Goal: Check status: Check status

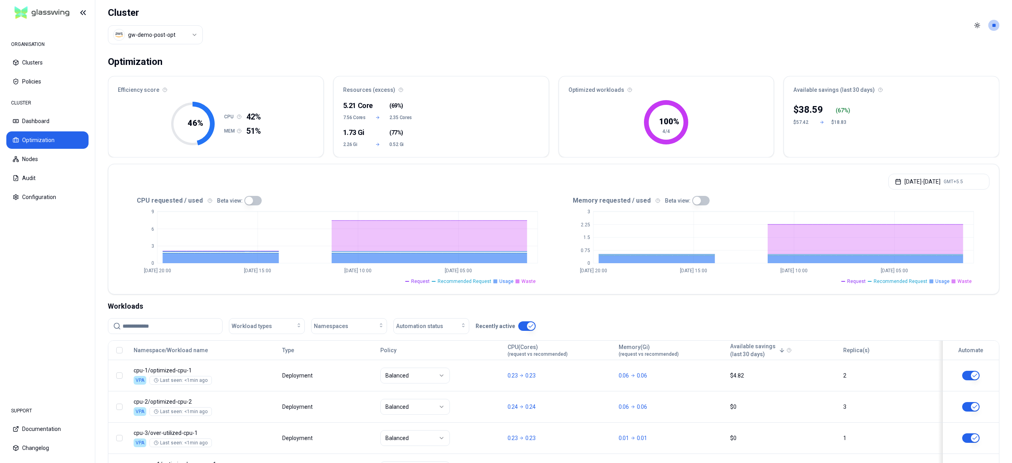
scroll to position [71, 0]
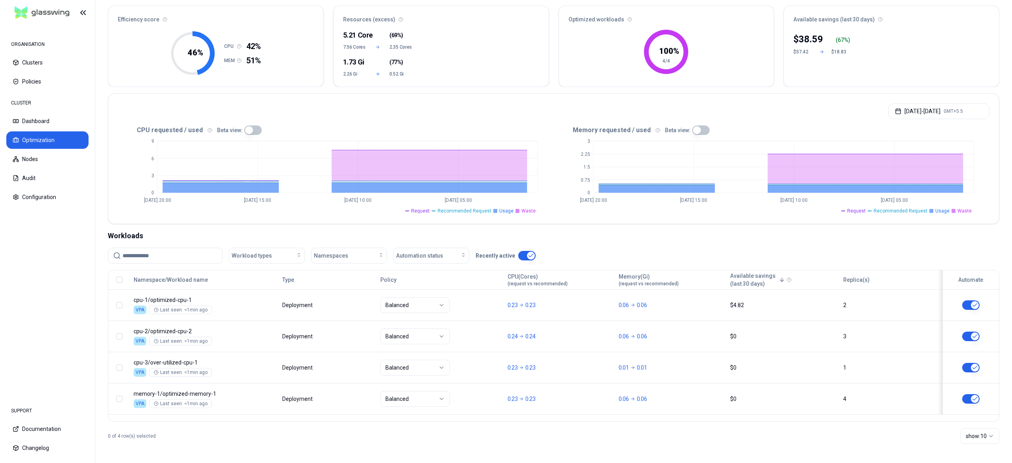
click at [935, 23] on div "Available savings (last 30 days)" at bounding box center [891, 17] width 215 height 22
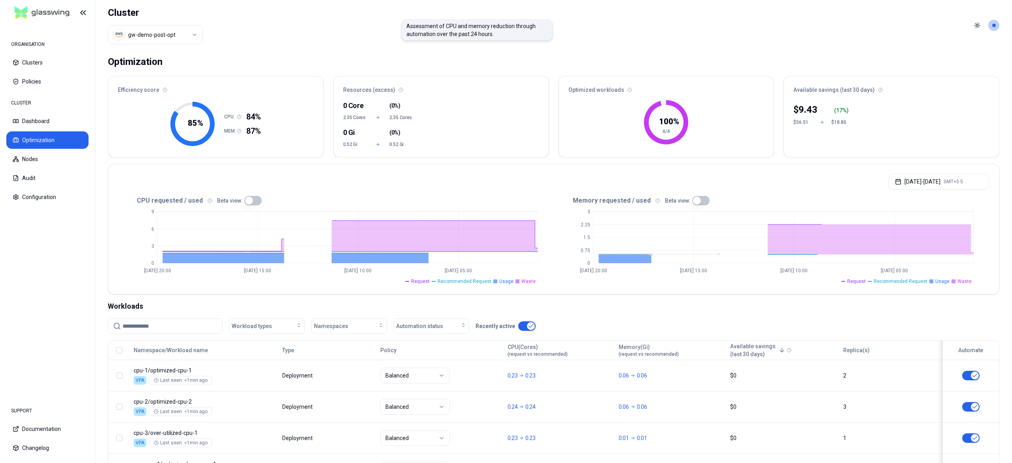
scroll to position [71, 0]
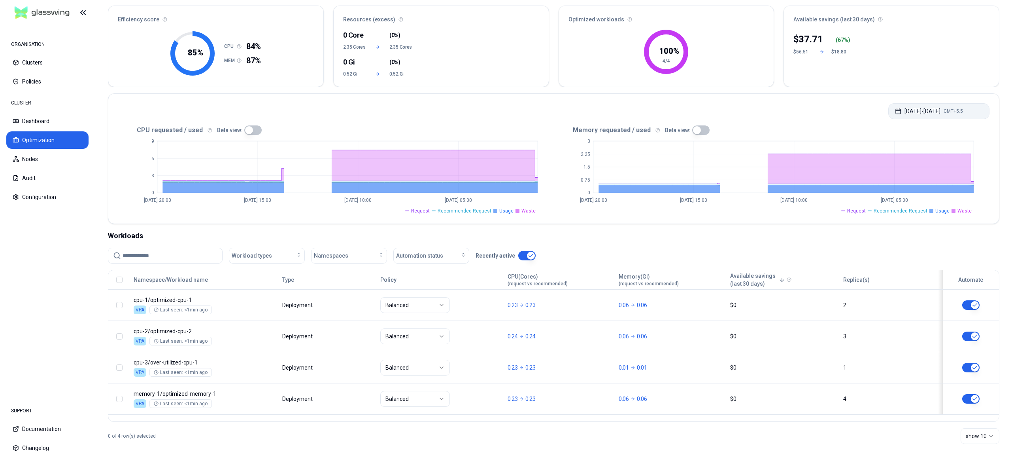
click at [905, 104] on button "Aug 28, 2025 - Aug 31, 2025 GMT+5.5" at bounding box center [938, 111] width 101 height 16
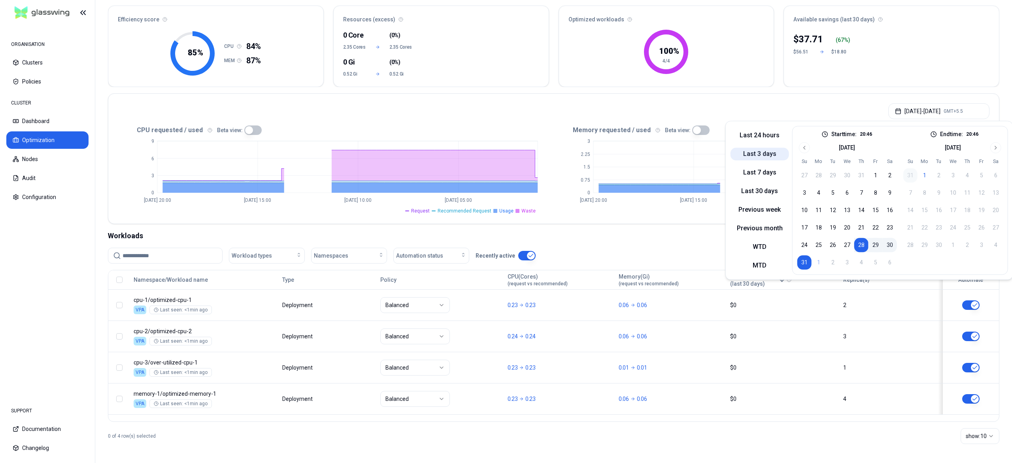
click at [764, 150] on button "Last 3 days" at bounding box center [760, 153] width 59 height 13
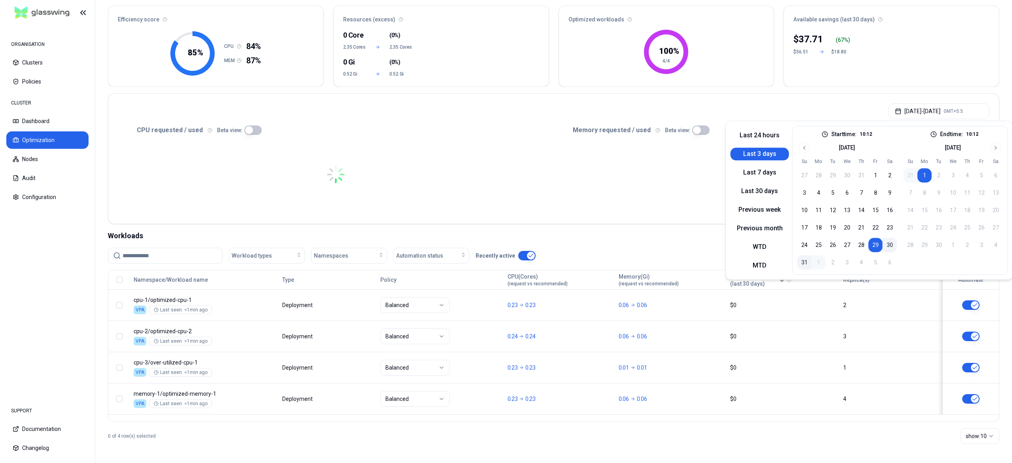
click at [764, 150] on button "Last 3 days" at bounding box center [760, 153] width 59 height 13
click at [72, 47] on div "ORGANISATION" at bounding box center [47, 44] width 82 height 16
